Goal: Navigation & Orientation: Find specific page/section

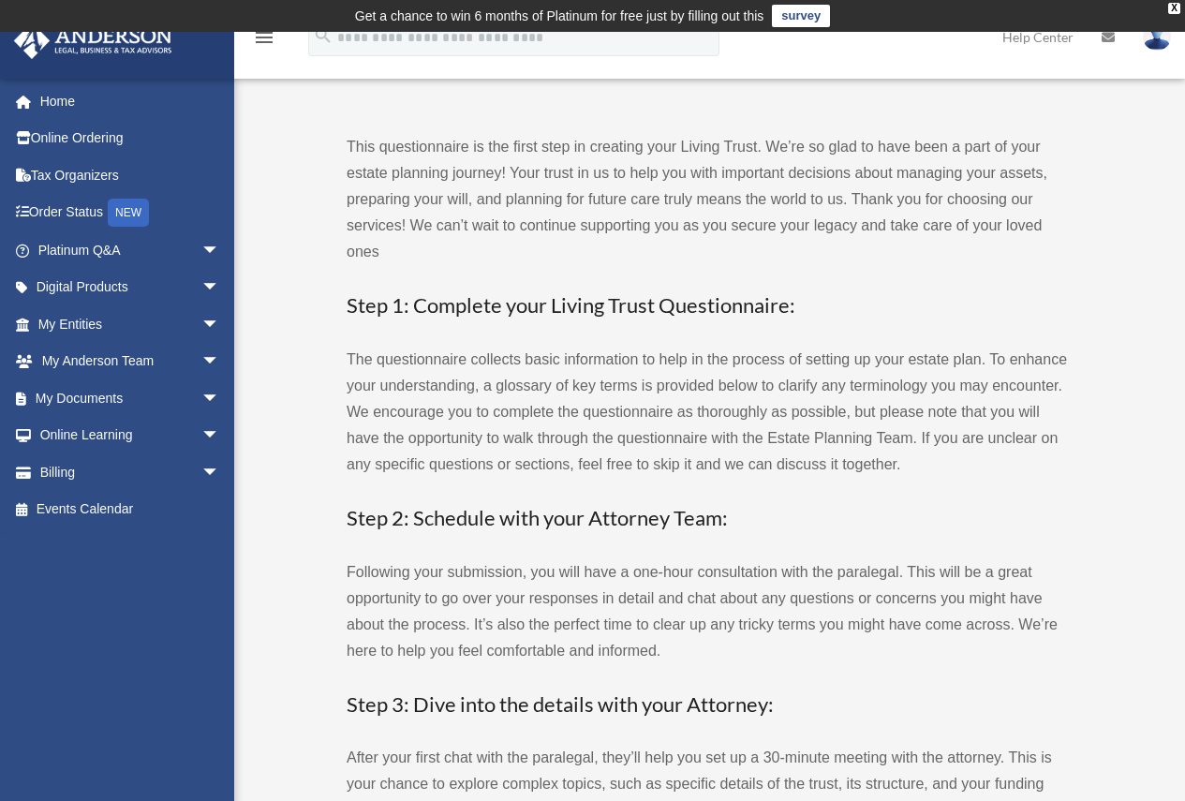
click at [1154, 40] on img at bounding box center [1157, 36] width 28 height 27
click at [779, 249] on p "This questionnaire is the first step in creating your Living Trust. We’re so gl…" at bounding box center [707, 199] width 721 height 131
click at [1171, 8] on div "X" at bounding box center [1174, 8] width 12 height 11
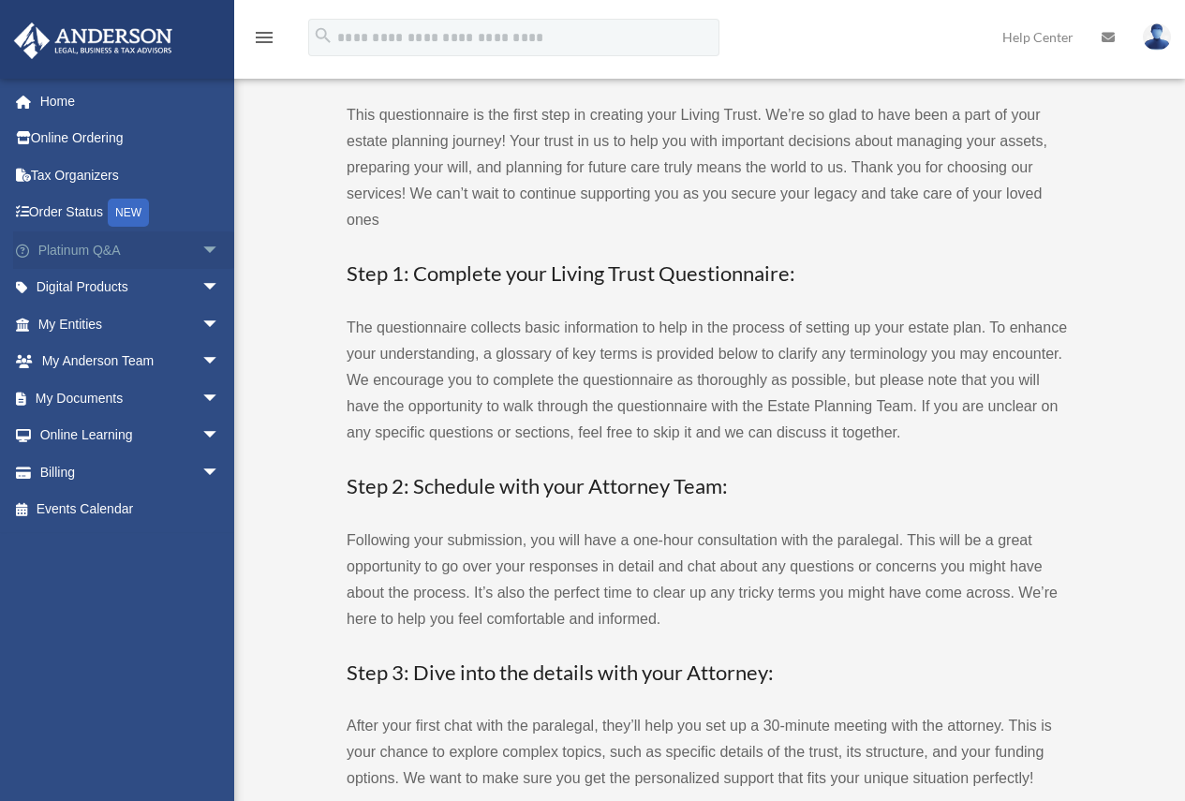
click at [167, 252] on link "Platinum Q&A arrow_drop_down" at bounding box center [130, 249] width 235 height 37
click at [210, 243] on span "arrow_drop_down" at bounding box center [219, 250] width 37 height 38
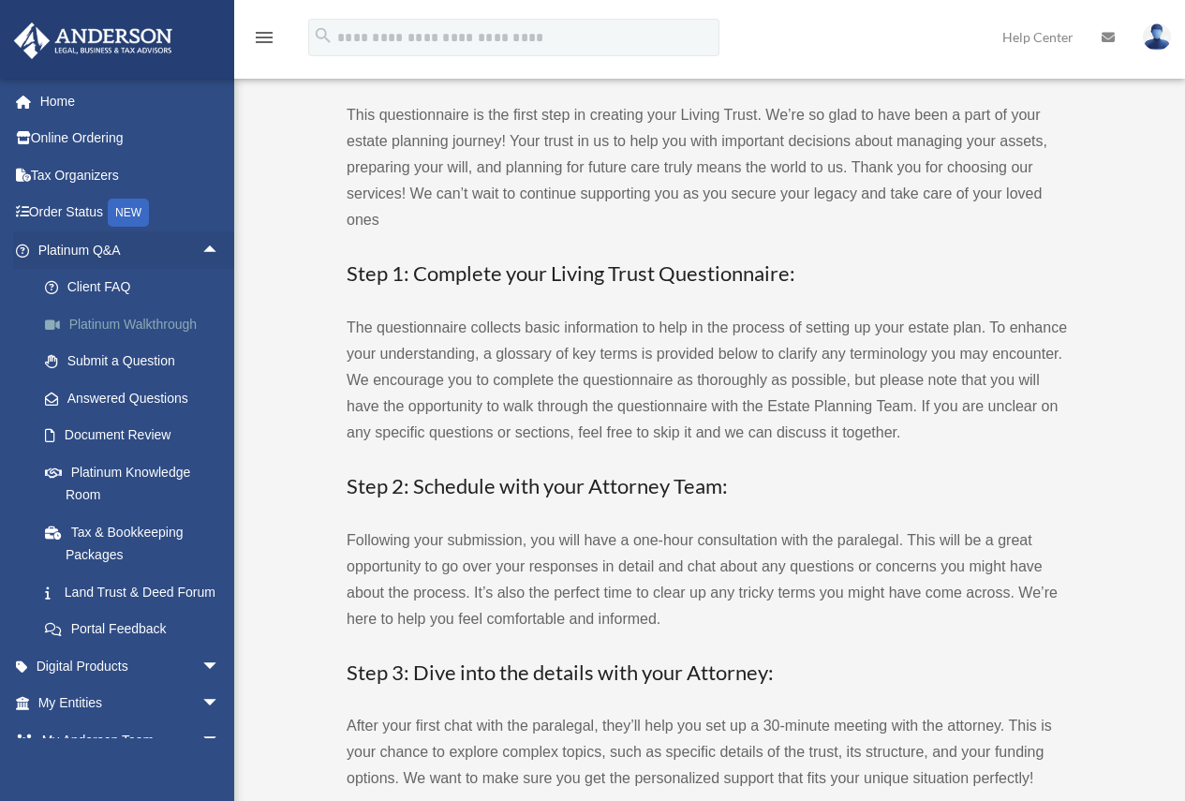
click at [172, 327] on link "Platinum Walkthrough" at bounding box center [137, 323] width 222 height 37
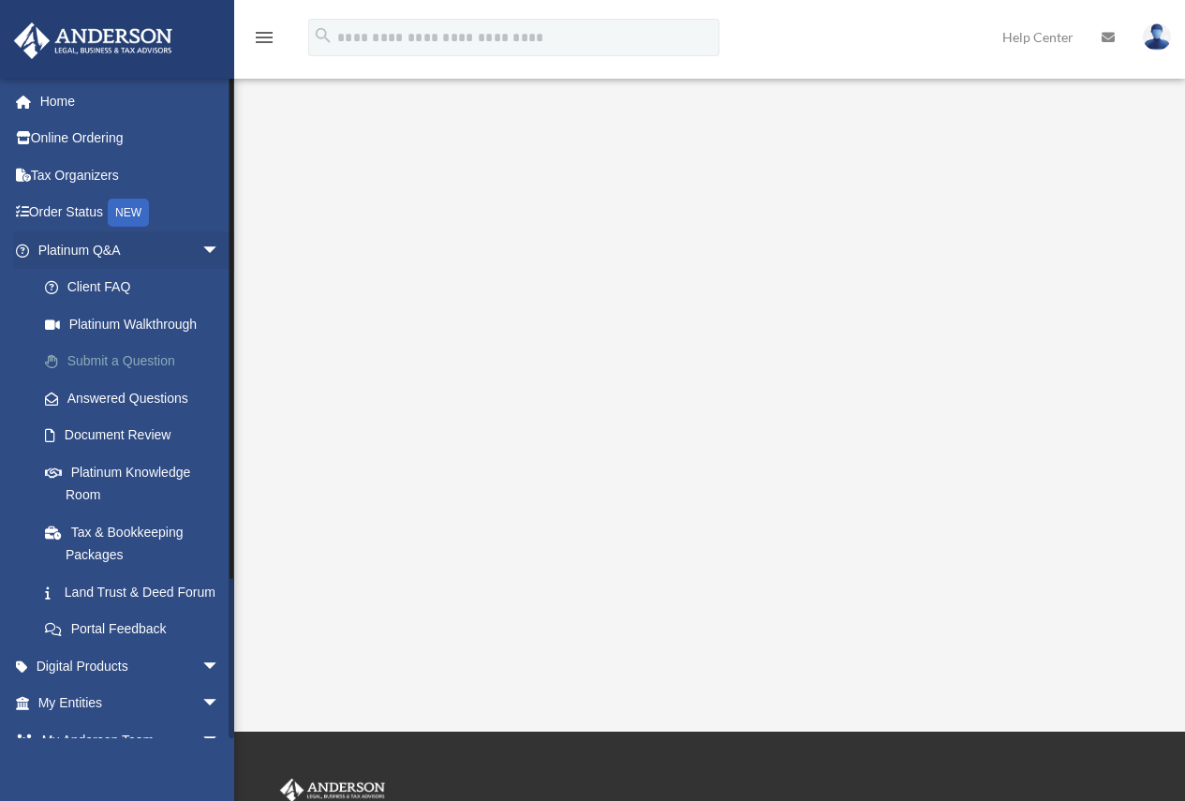
click at [168, 371] on link "Submit a Question" at bounding box center [137, 361] width 222 height 37
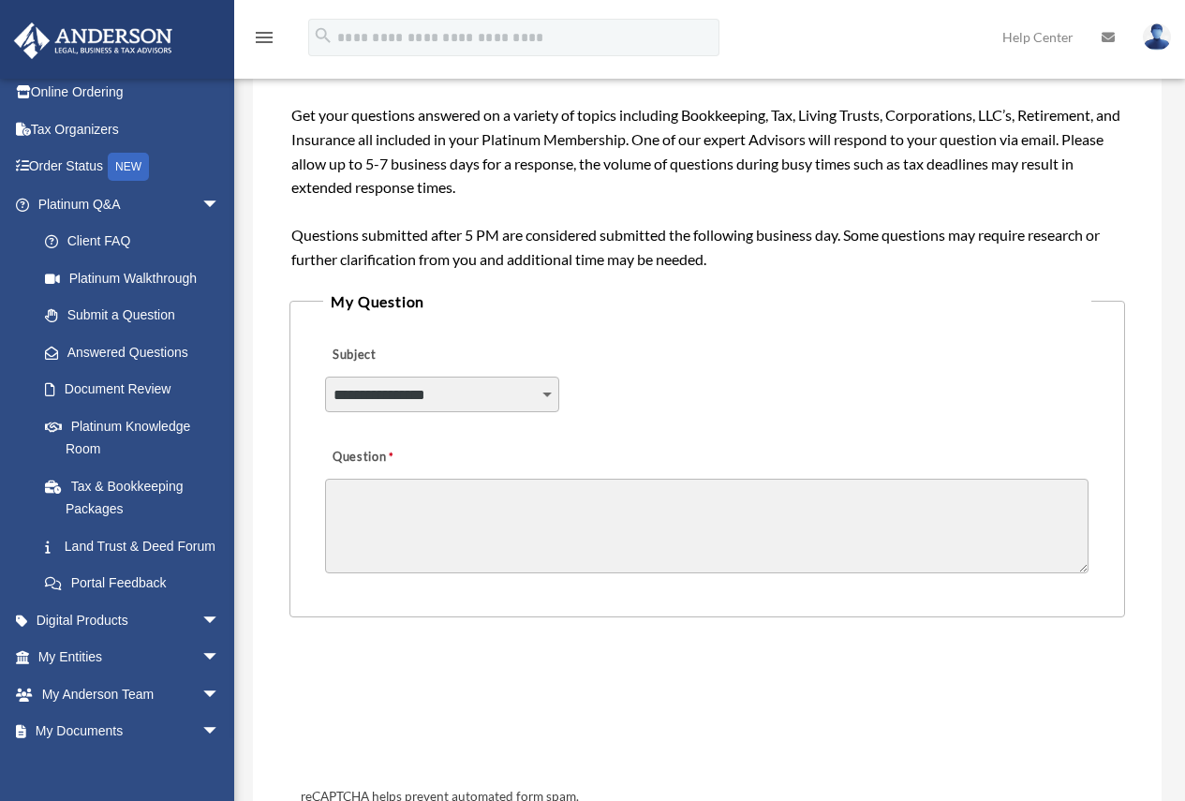
scroll to position [281, 0]
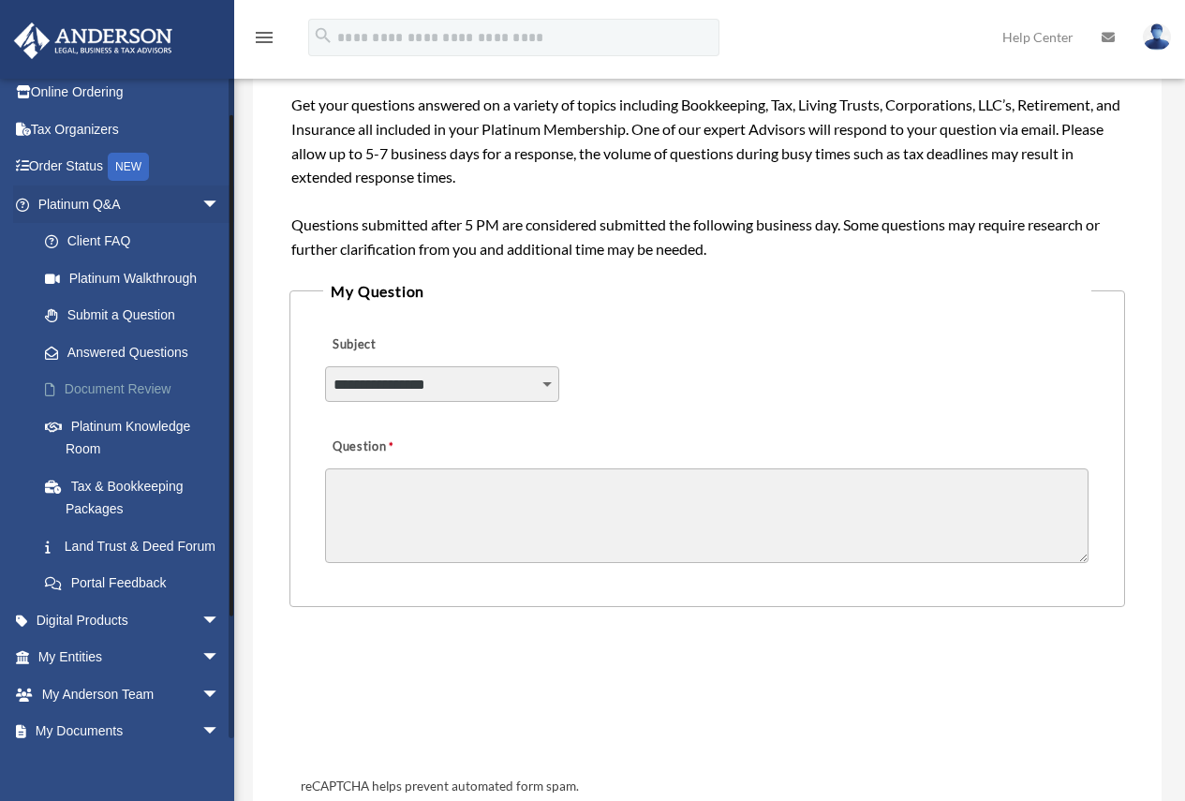
click at [154, 381] on link "Document Review" at bounding box center [137, 389] width 222 height 37
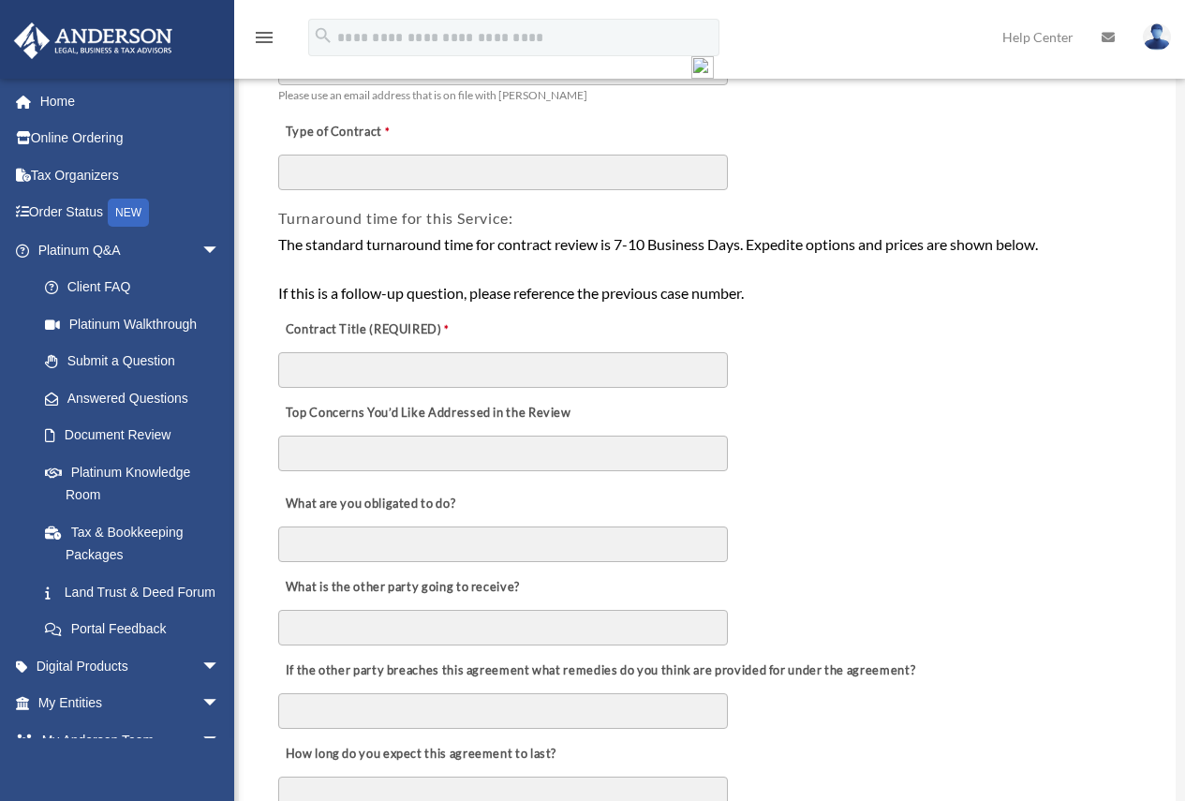
scroll to position [281, 0]
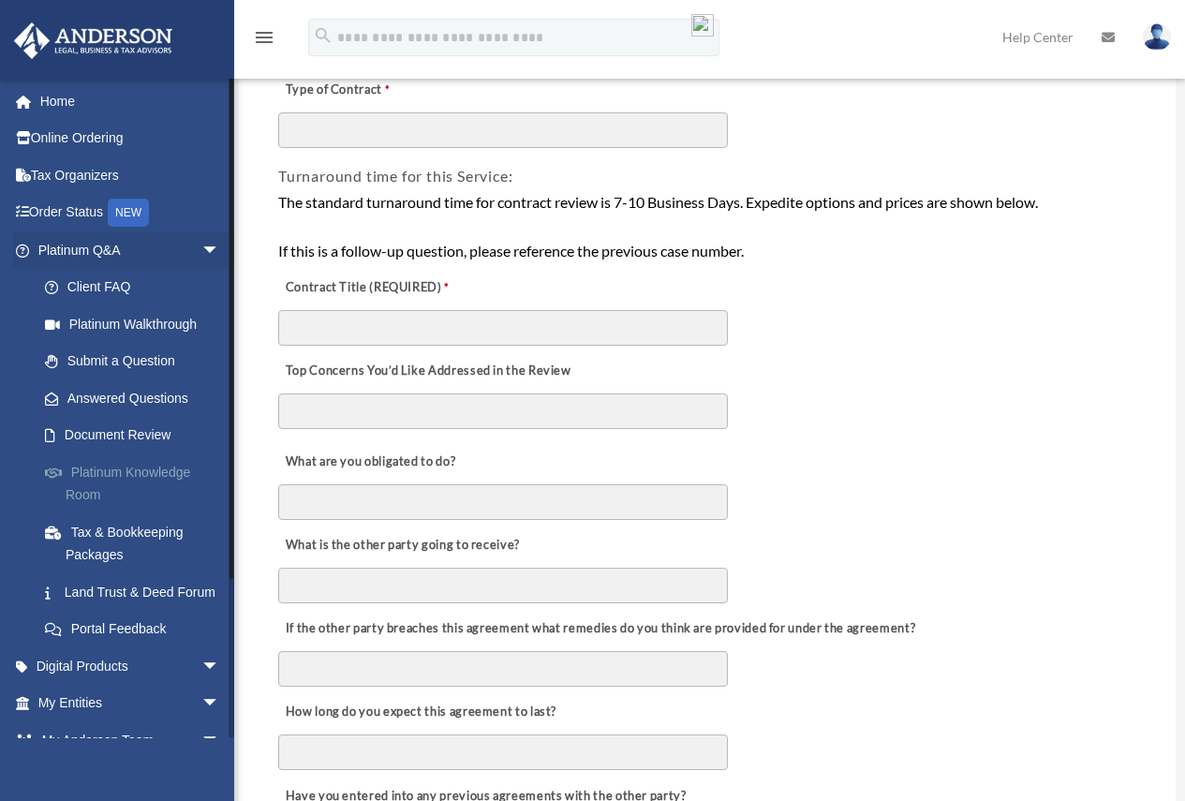
click at [183, 462] on link "Platinum Knowledge Room" at bounding box center [137, 483] width 222 height 60
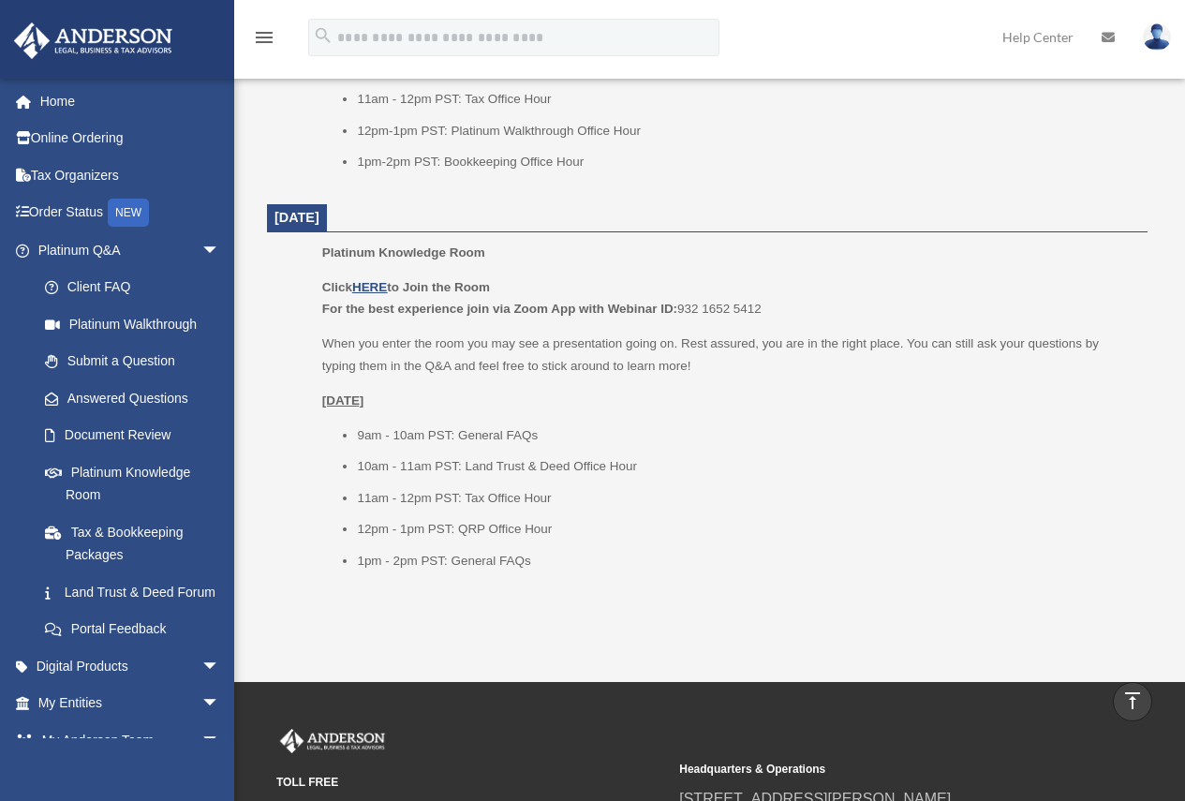
scroll to position [2341, 0]
